Goal: Task Accomplishment & Management: Manage account settings

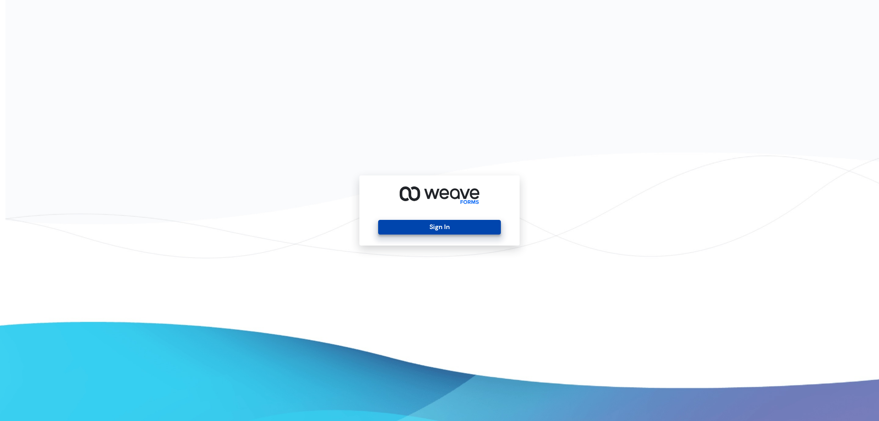
click at [444, 224] on button "Sign In" at bounding box center [439, 227] width 122 height 15
